Goal: Find specific fact: Find specific fact

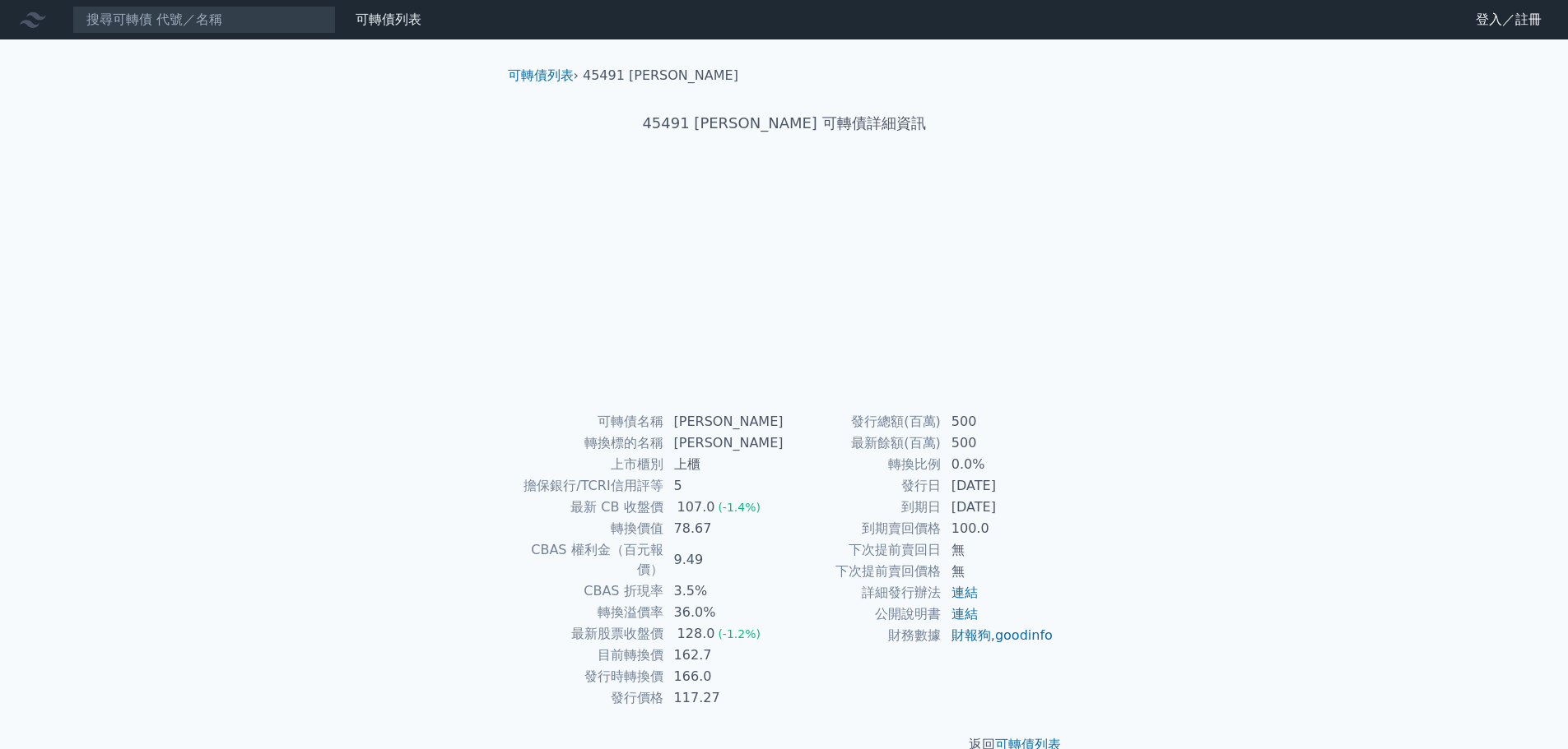
click at [270, 21] on input at bounding box center [204, 20] width 263 height 28
type input "22313"
click at [270, 21] on input "22313" at bounding box center [204, 20] width 263 height 28
drag, startPoint x: 246, startPoint y: 21, endPoint x: 38, endPoint y: 12, distance: 208.2
click at [42, 12] on div "22313 可轉債列表 財務數據" at bounding box center [214, 20] width 428 height 28
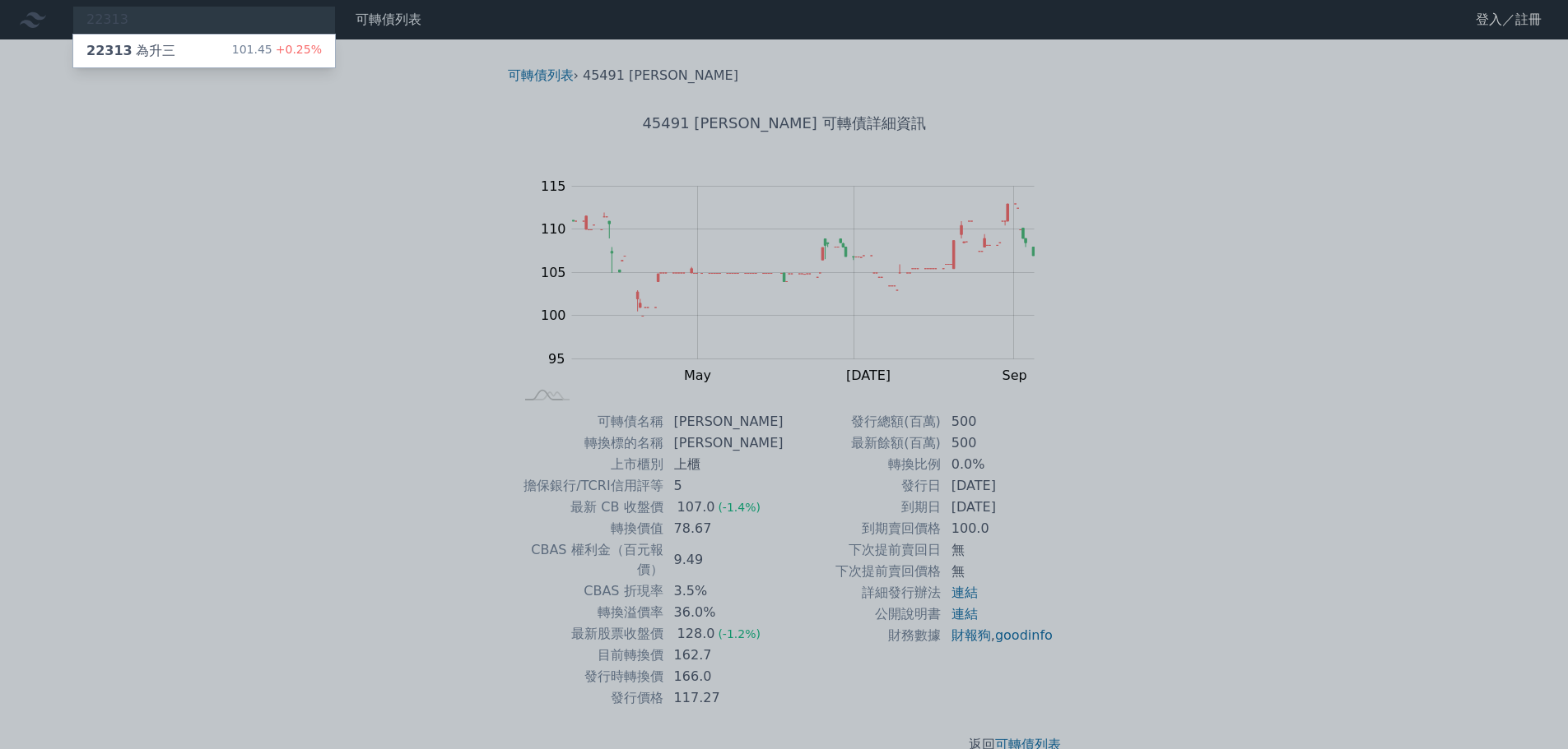
click at [163, 22] on div at bounding box center [784, 374] width 1568 height 749
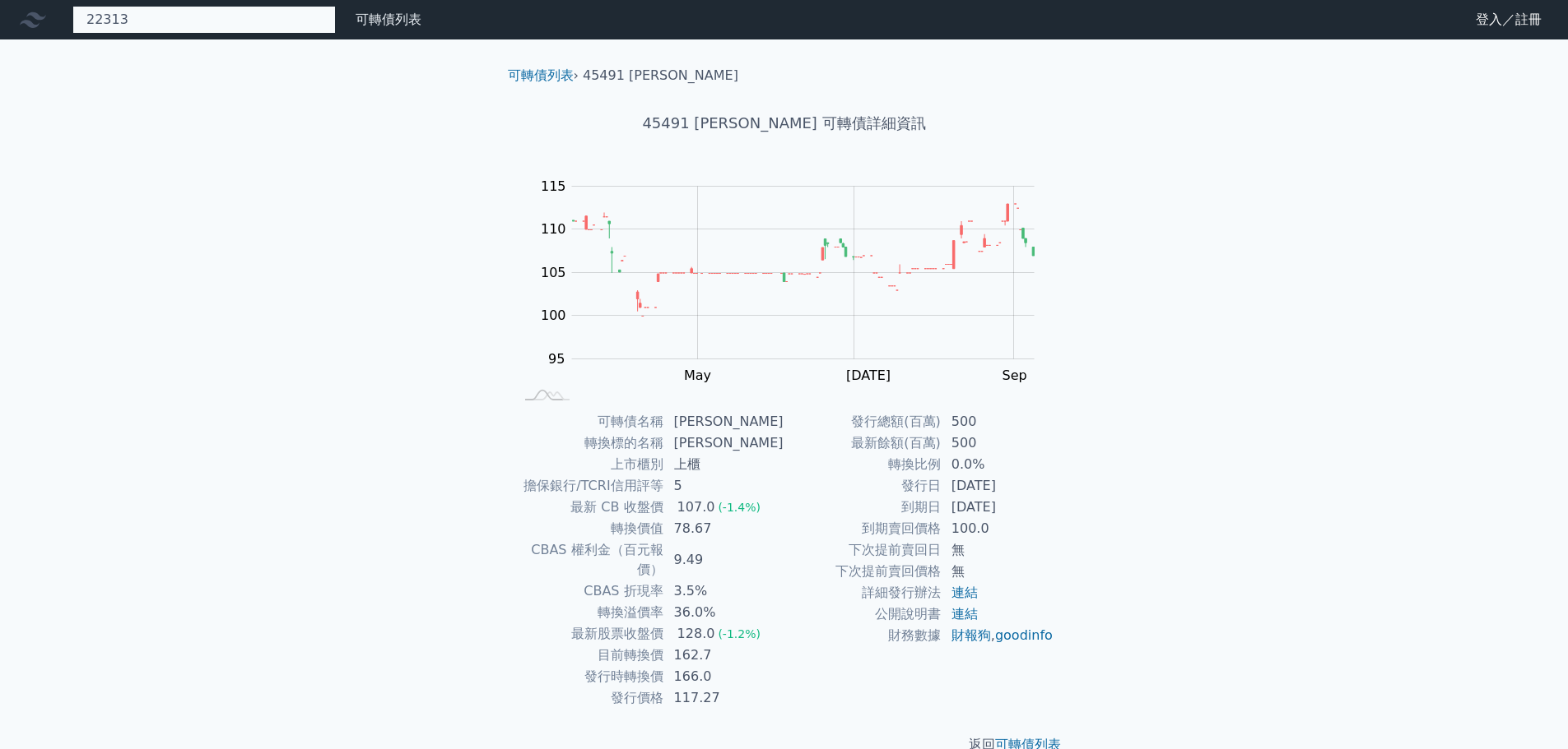
click at [163, 22] on div "22313 22313 為升三 101.45 +0.25%" at bounding box center [204, 20] width 263 height 28
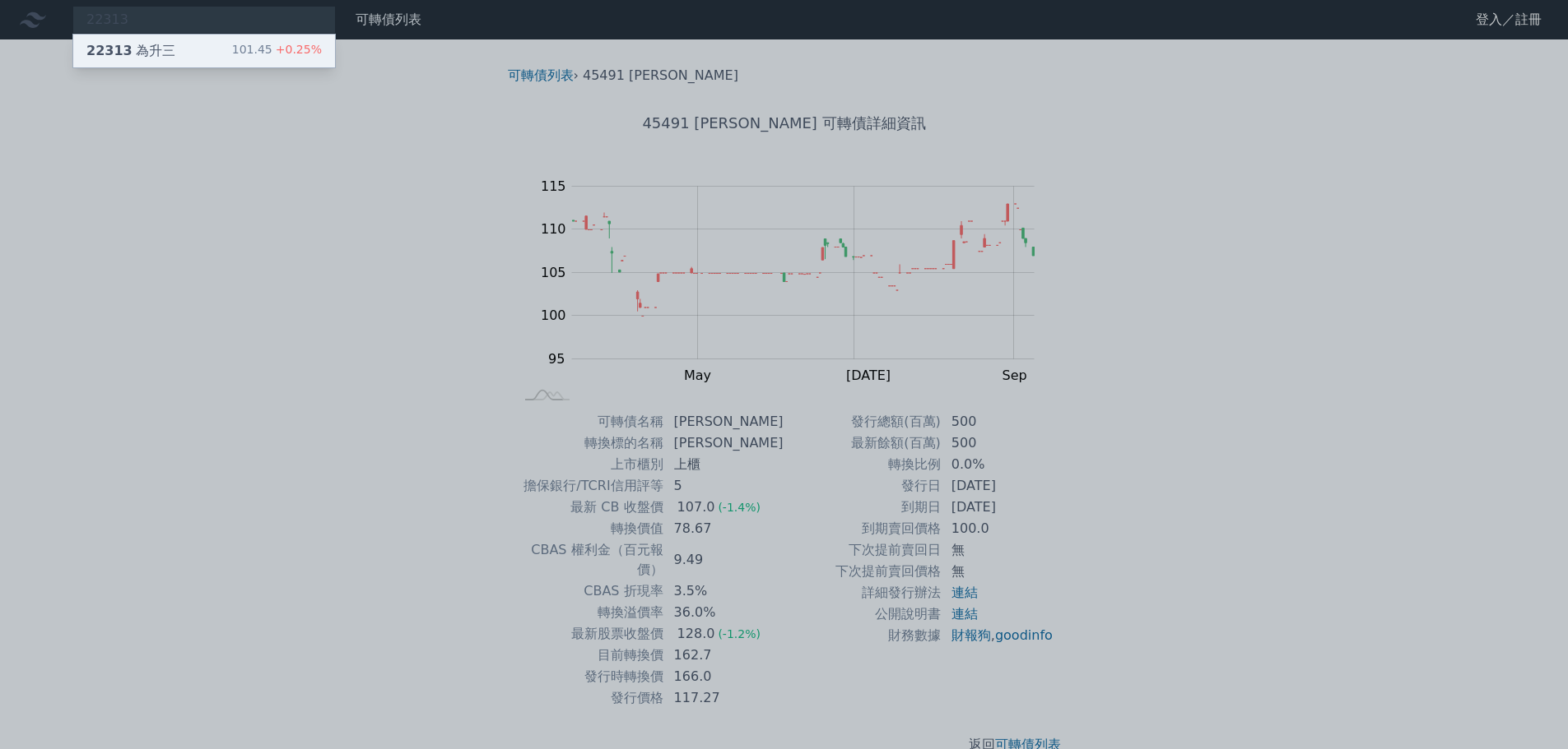
click at [170, 50] on div "22313 為升三 101.45 +0.25%" at bounding box center [204, 50] width 261 height 33
